Goal: Task Accomplishment & Management: Use online tool/utility

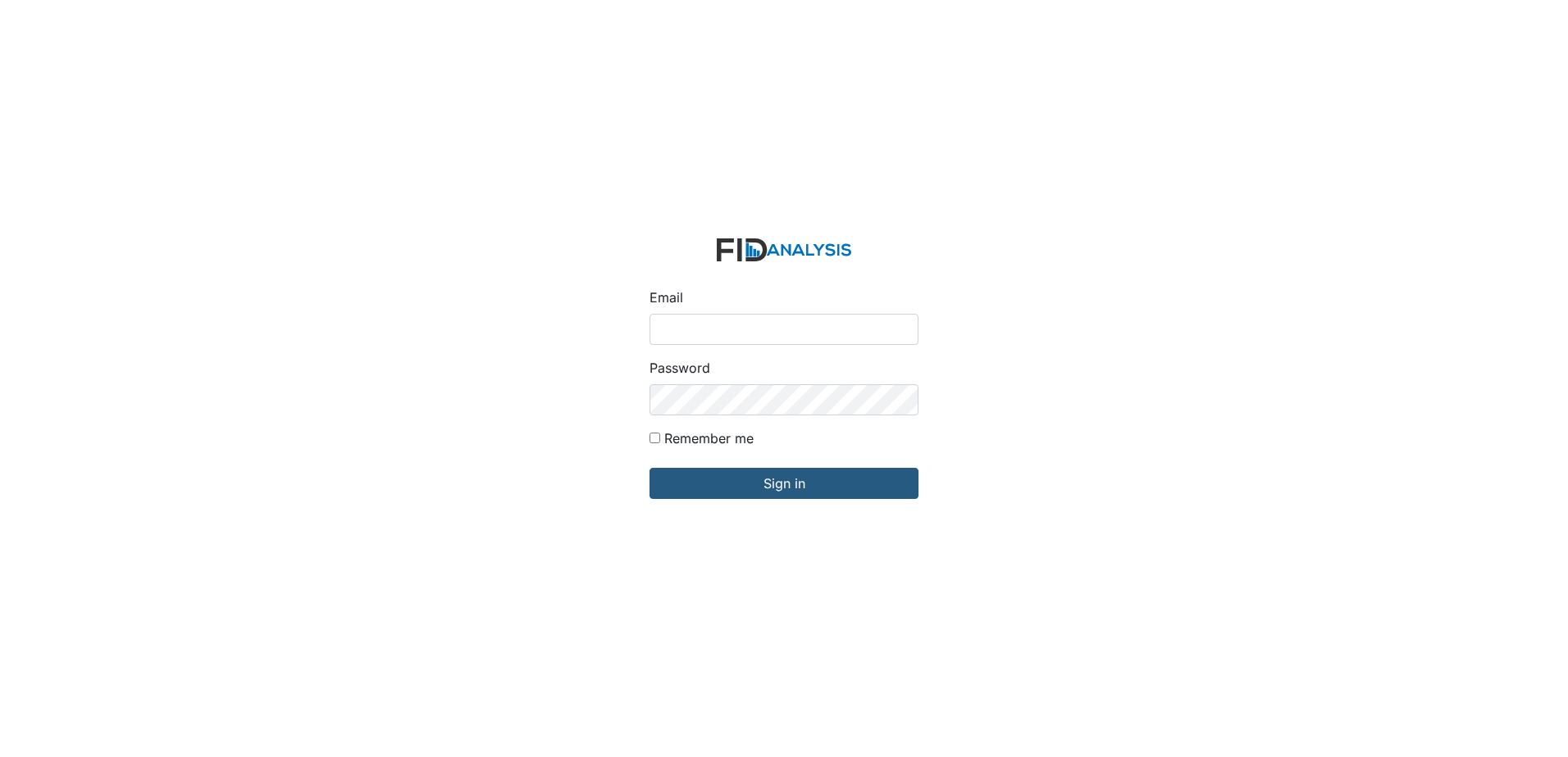
click at [799, 333] on input "Email" at bounding box center [784, 329] width 269 height 31
type input "[EMAIL_ADDRESS][DOMAIN_NAME]"
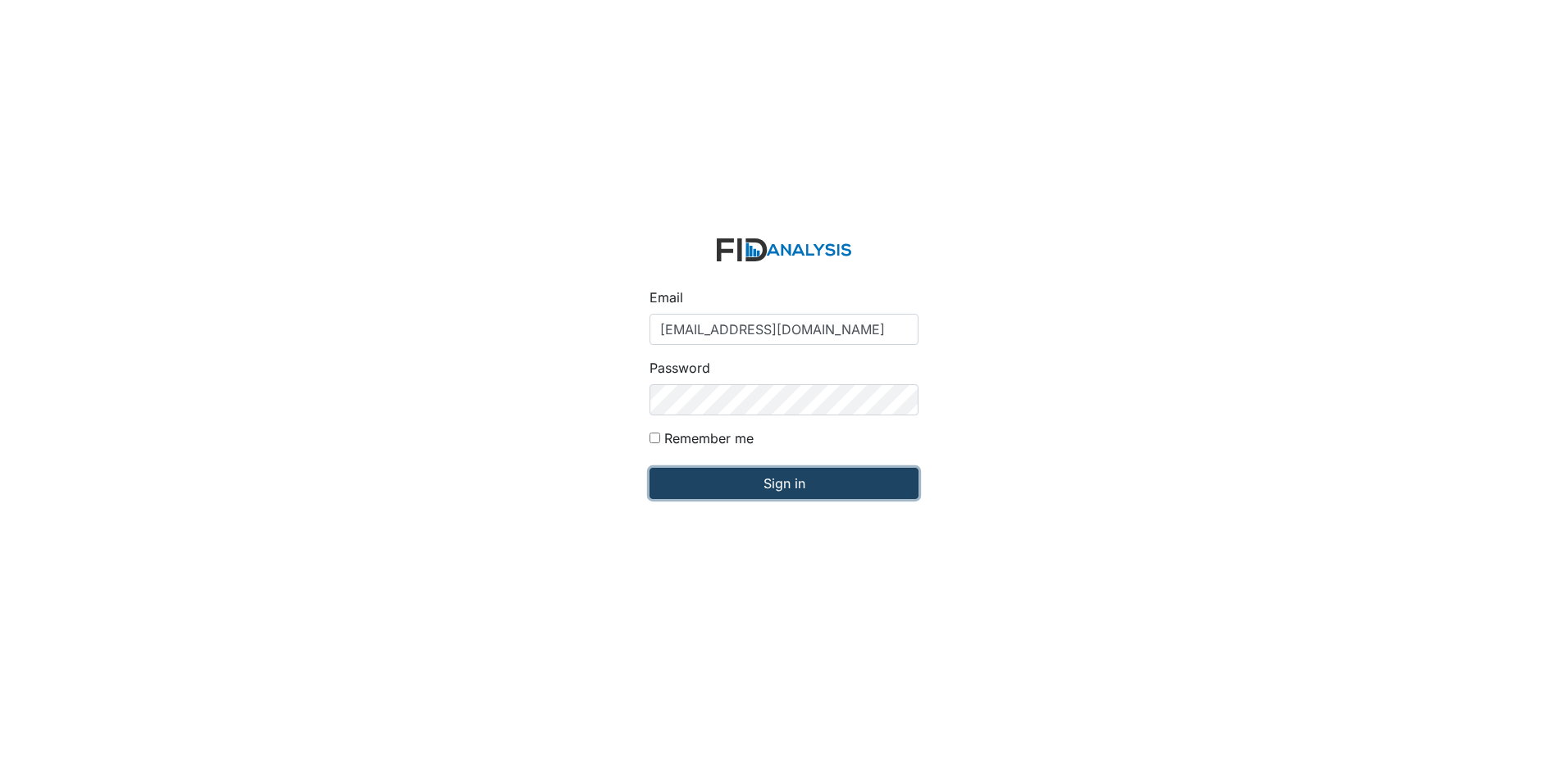
click at [770, 480] on input "Sign in" at bounding box center [784, 483] width 269 height 31
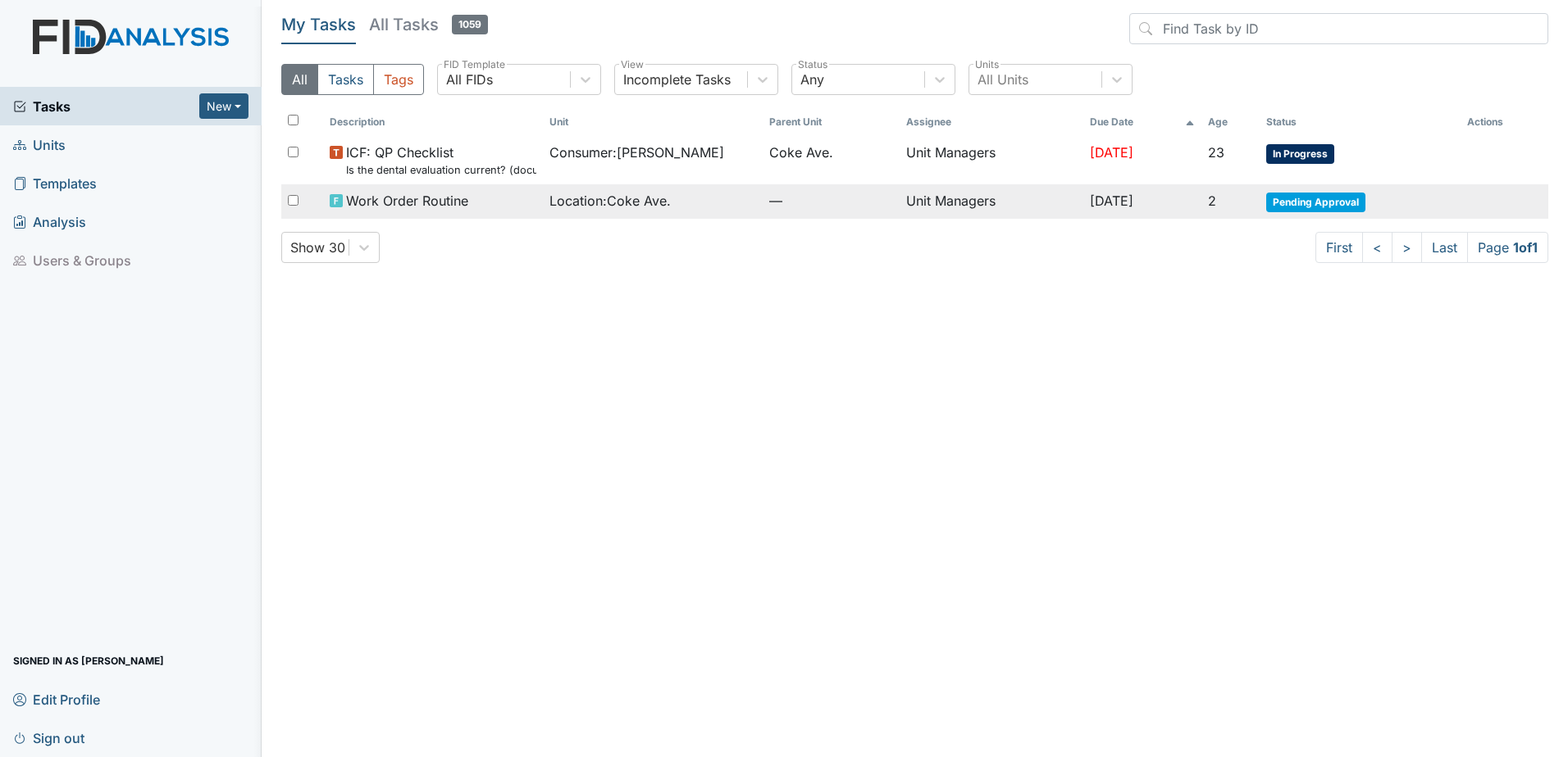
click at [1304, 204] on span "Pending Approval" at bounding box center [1316, 203] width 99 height 19
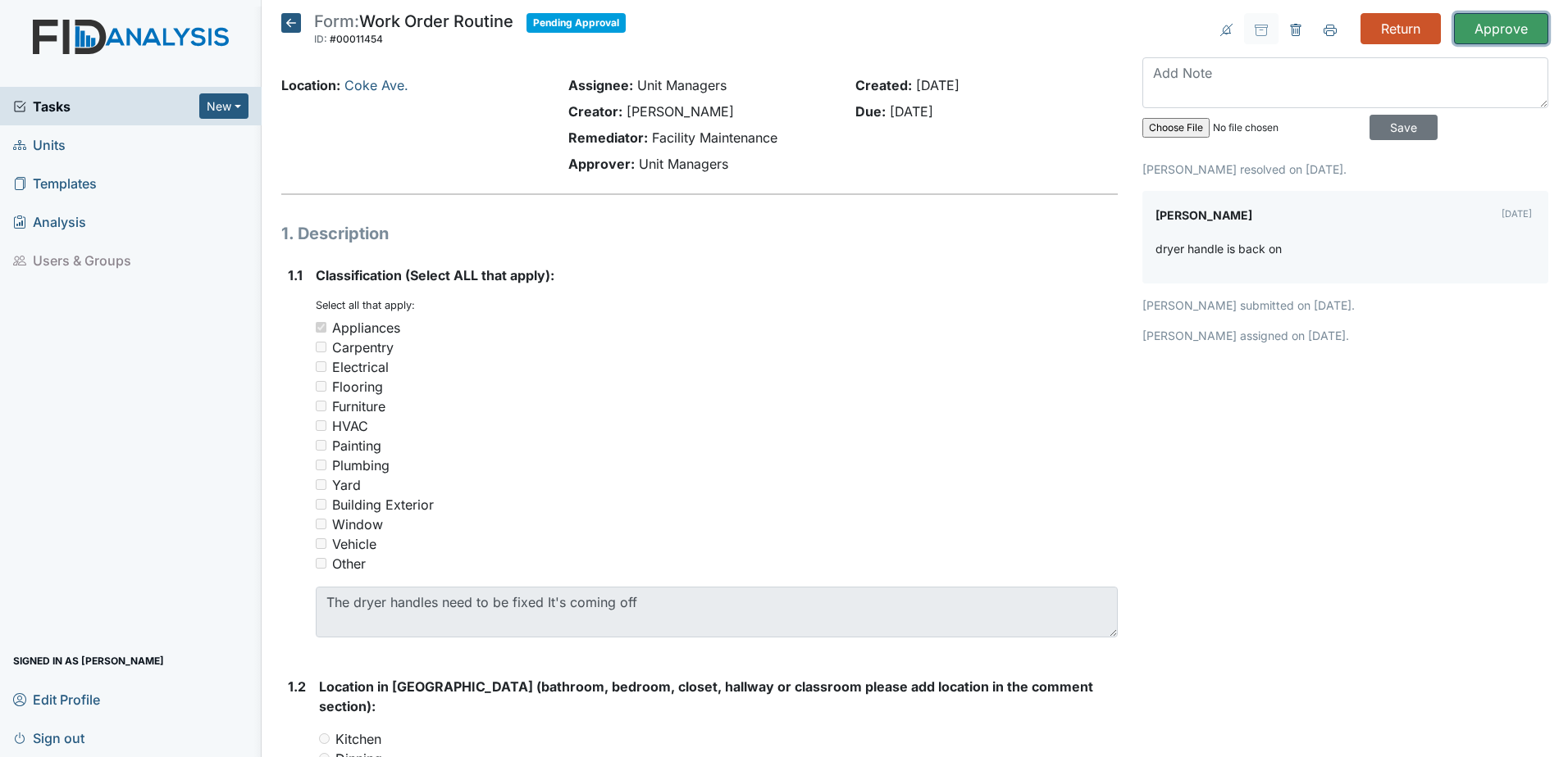
click at [1485, 17] on input "Approve" at bounding box center [1501, 28] width 94 height 31
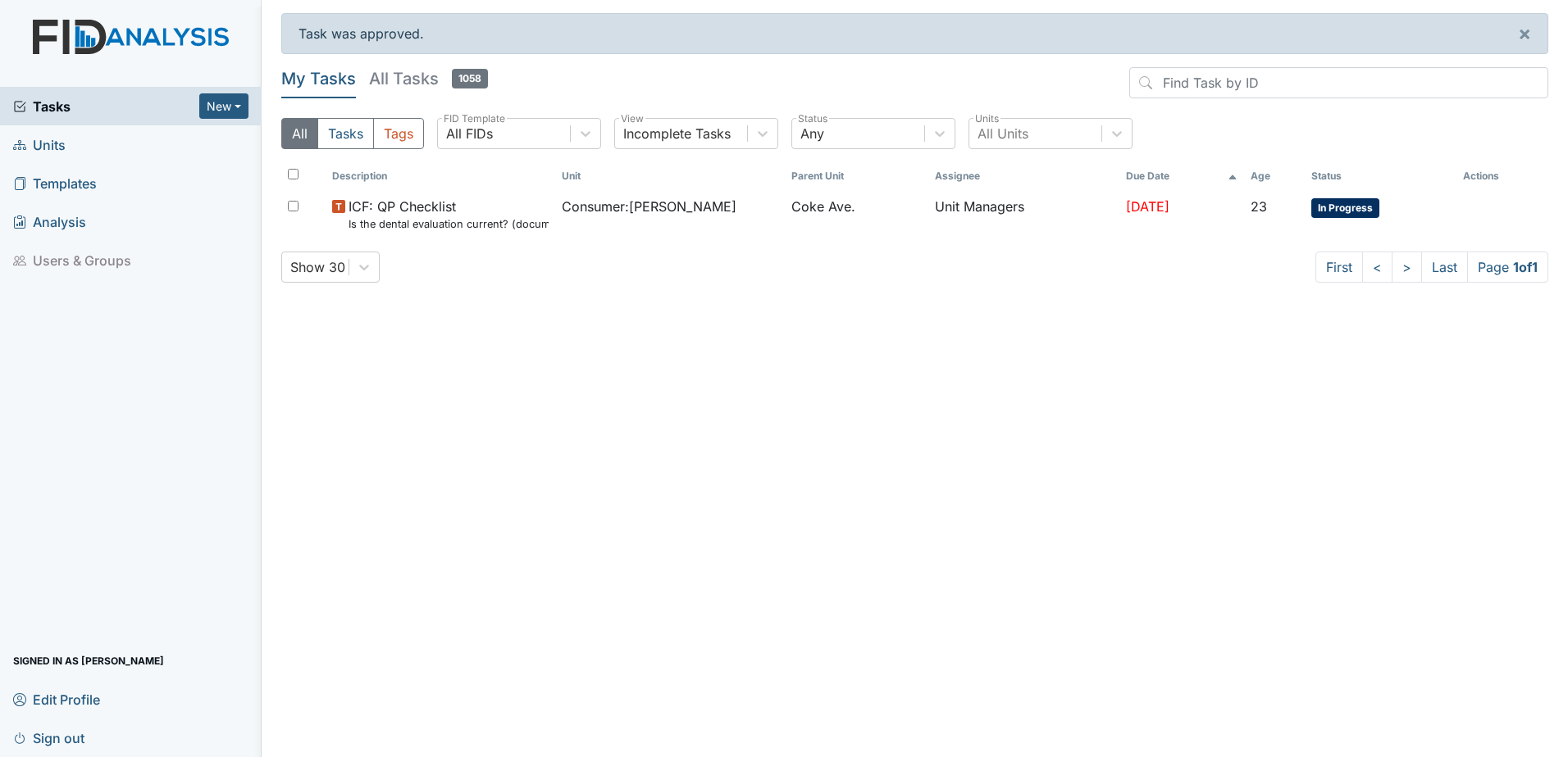
click at [41, 141] on span "Units" at bounding box center [39, 144] width 52 height 26
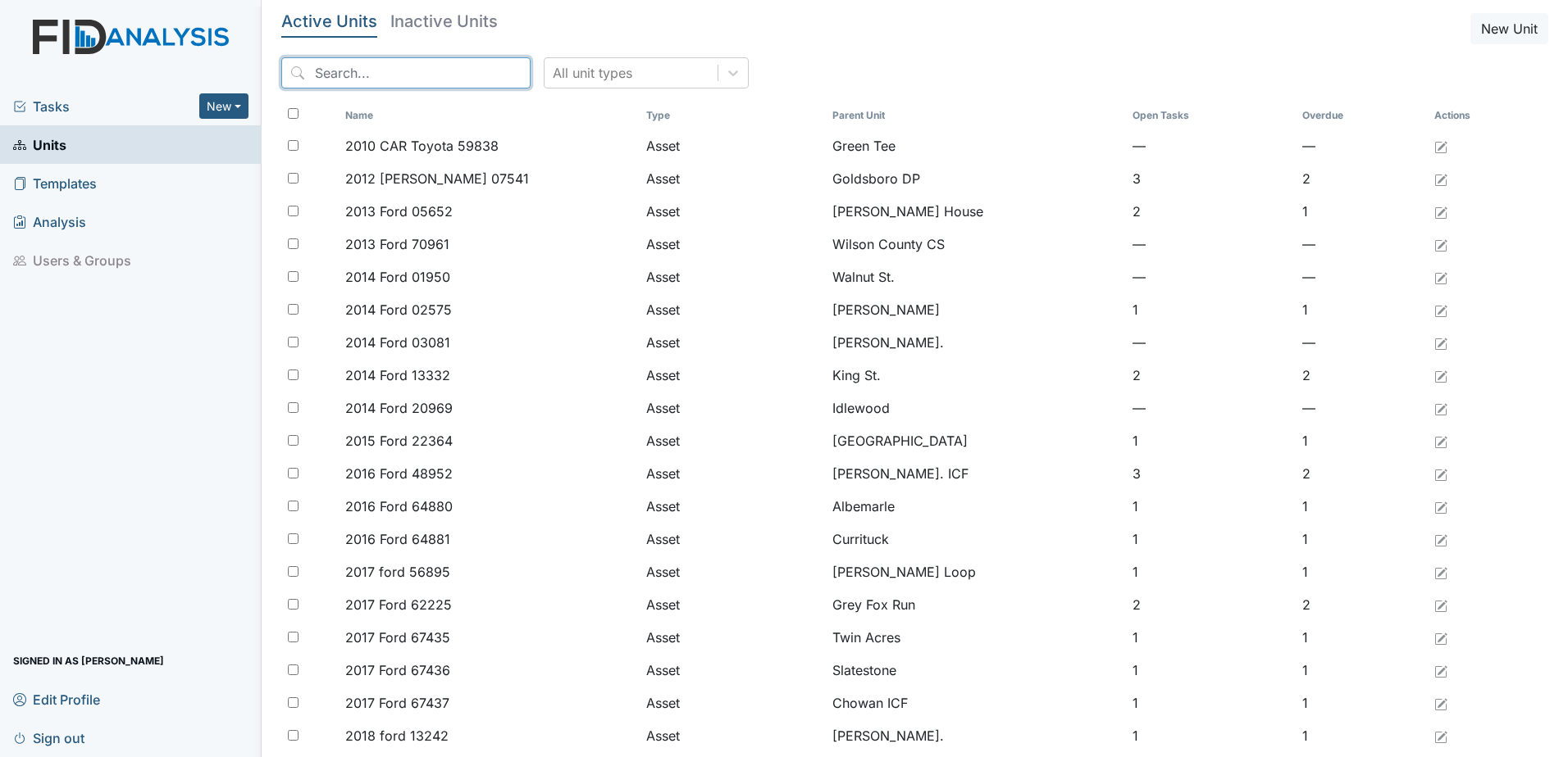
click at [401, 74] on input "search" at bounding box center [405, 73] width 249 height 31
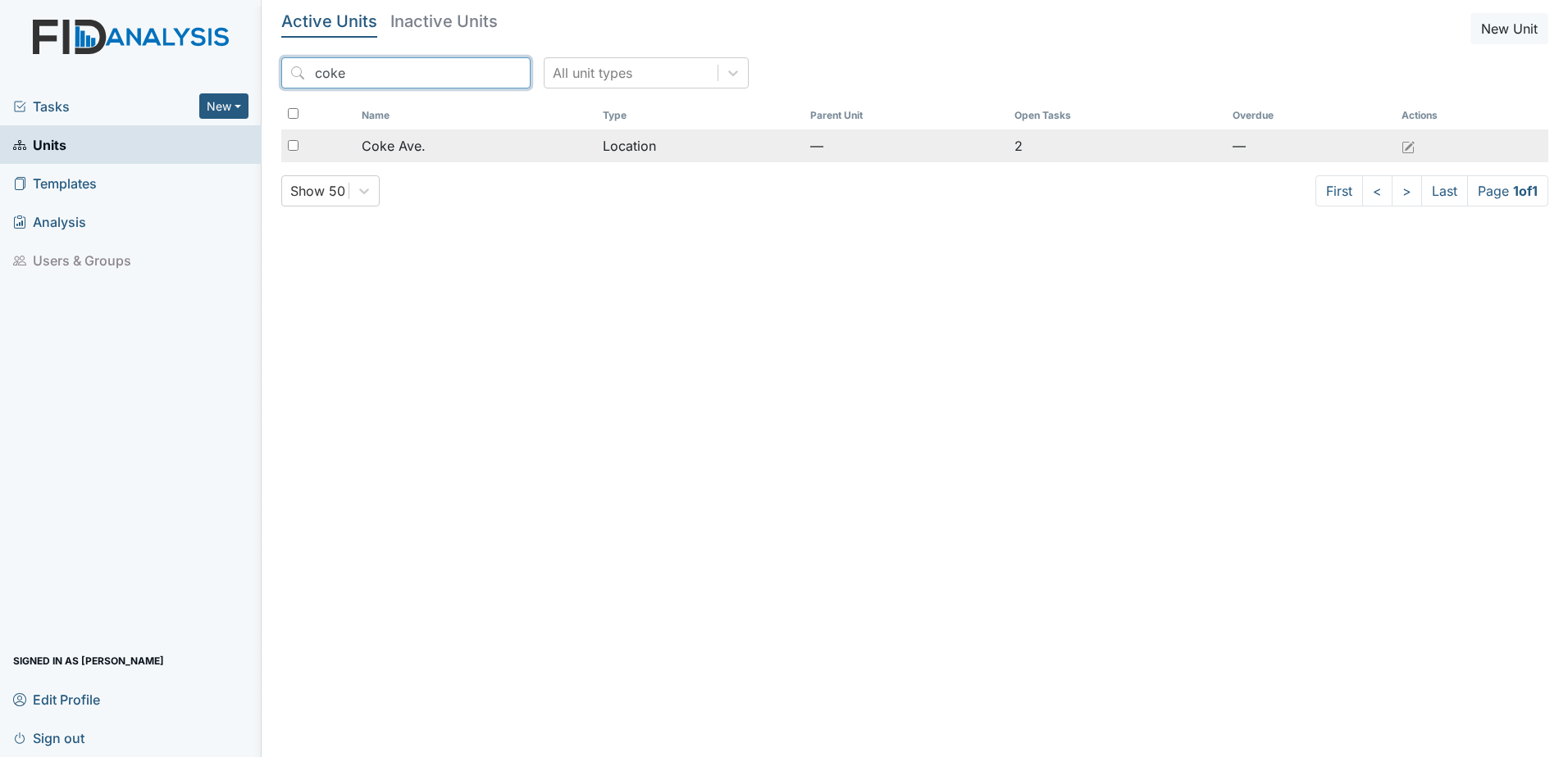
type input "coke"
click at [659, 149] on td "Location" at bounding box center [700, 145] width 207 height 33
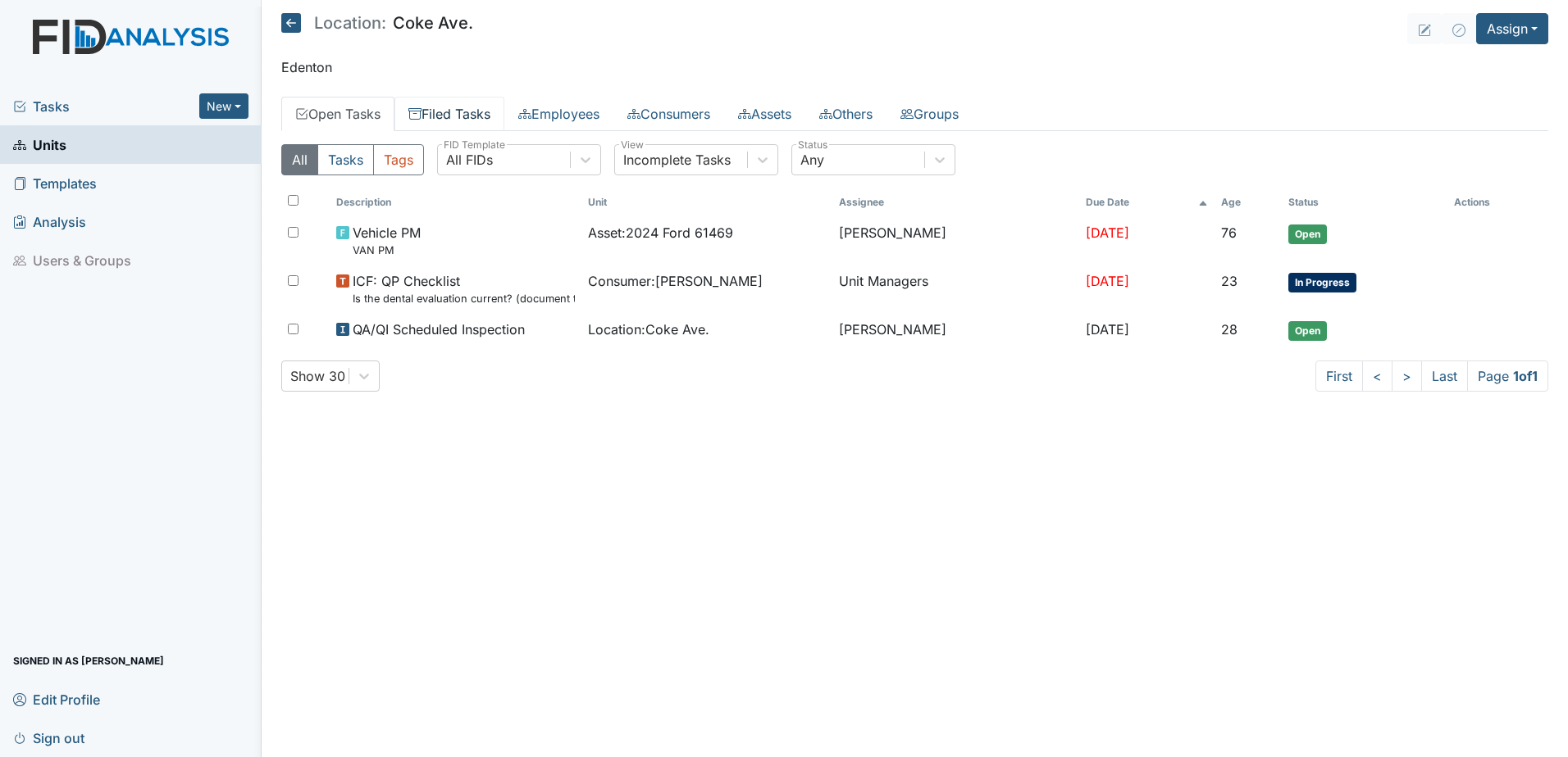
click at [462, 119] on link "Filed Tasks" at bounding box center [449, 113] width 110 height 35
